Goal: Information Seeking & Learning: Learn about a topic

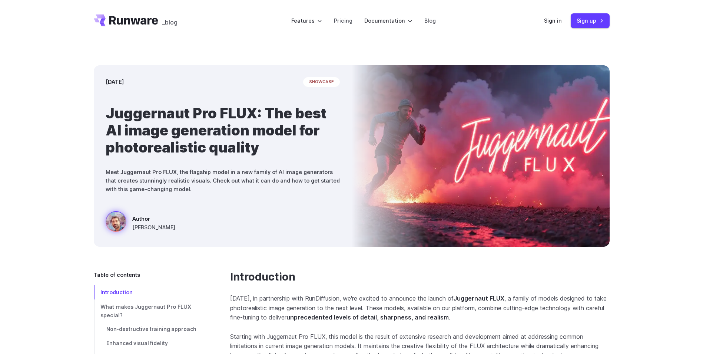
click at [132, 20] on icon "Go to /" at bounding box center [133, 20] width 49 height 9
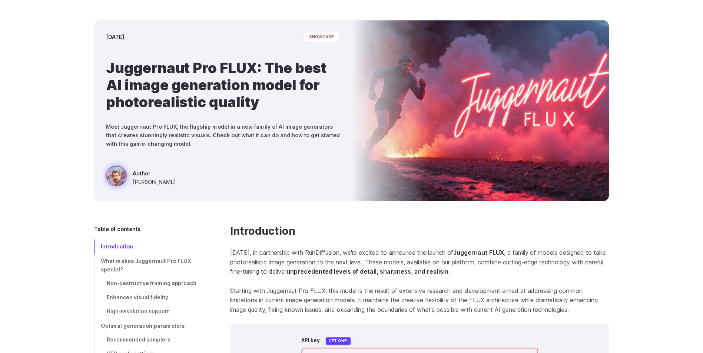
scroll to position [297, 0]
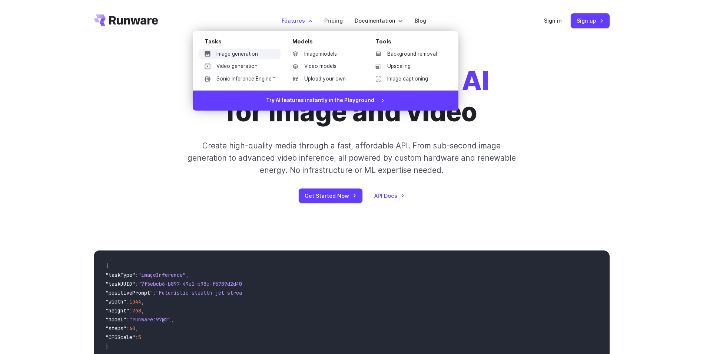
click at [250, 56] on link "Image generation" at bounding box center [240, 54] width 82 height 11
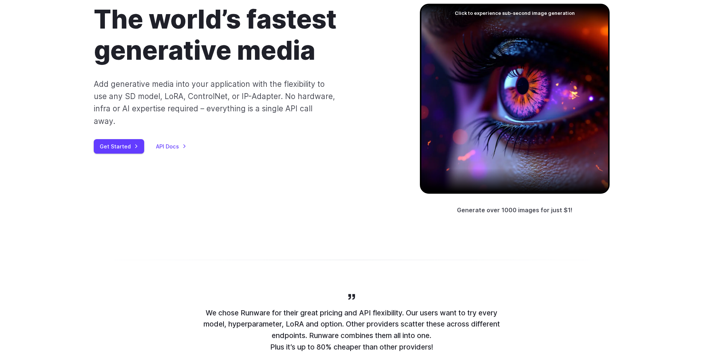
scroll to position [74, 0]
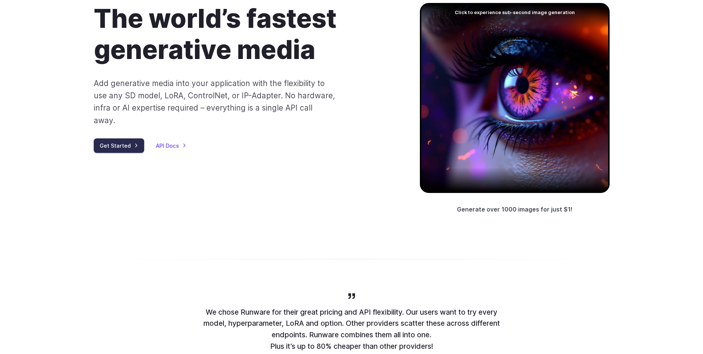
click at [121, 138] on link "Get Started" at bounding box center [119, 145] width 50 height 14
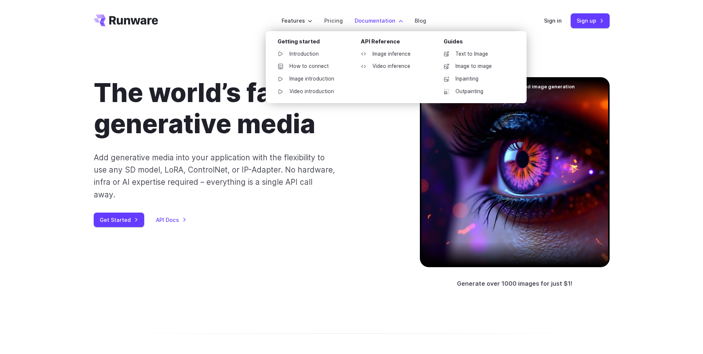
click at [367, 25] on li "Documentation Getting started Introduction How to connect Image introduction Vi…" at bounding box center [379, 20] width 60 height 20
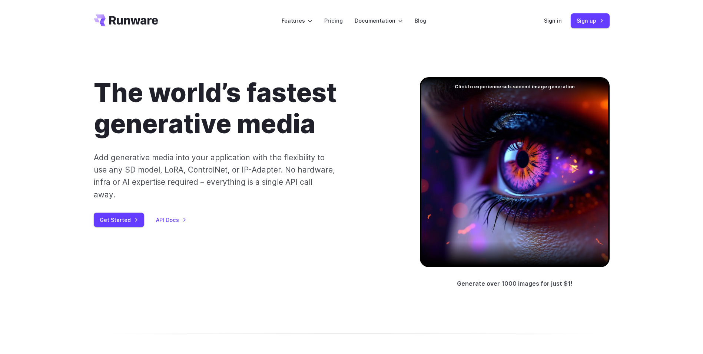
click at [563, 129] on div at bounding box center [515, 172] width 190 height 190
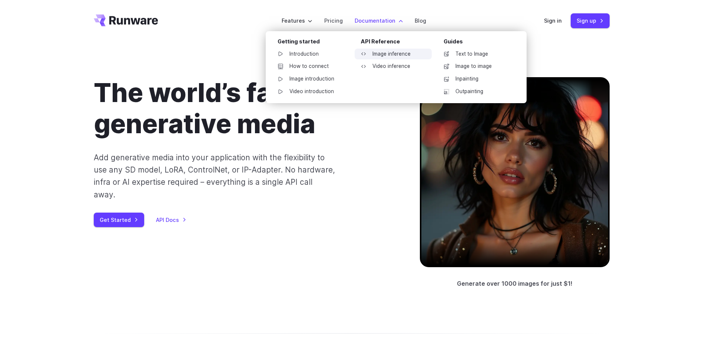
click at [381, 53] on link "Image inference" at bounding box center [393, 54] width 77 height 11
